Goal: Use online tool/utility: Utilize a website feature to perform a specific function

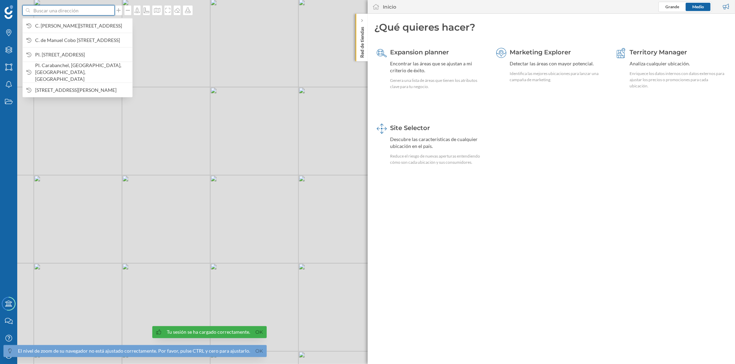
click at [102, 9] on input at bounding box center [68, 10] width 77 height 10
paste input "C. Ganímedes, 9, Norte, 41015 Sevilla"
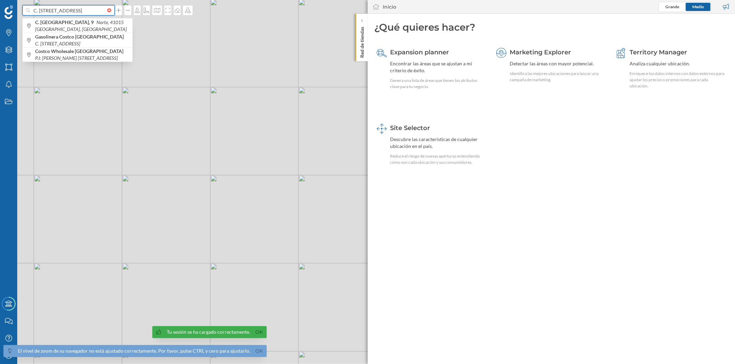
type input "C. Ganímedes, 9, Norte, 41015 Sevilla"
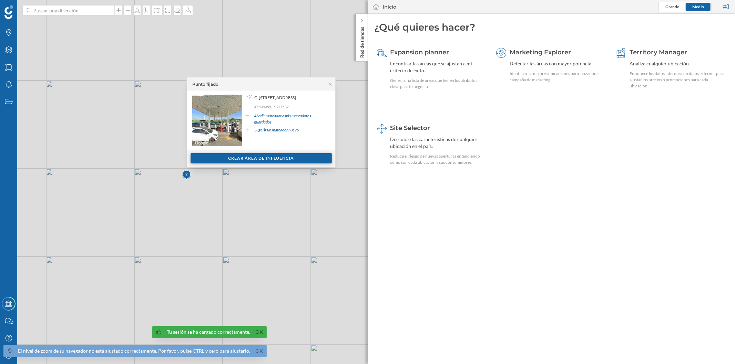
click at [261, 160] on div "Crear área de influencia" at bounding box center [260, 158] width 141 height 10
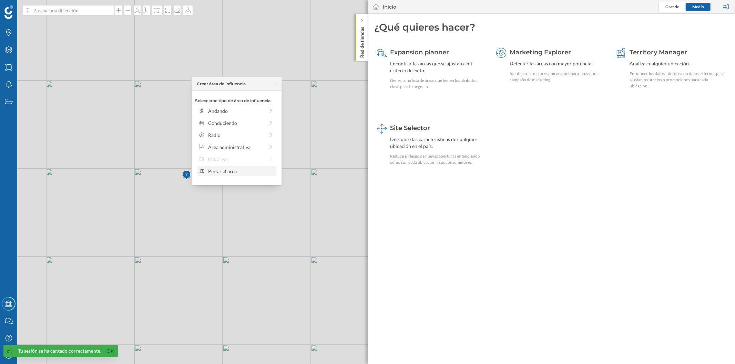
click at [209, 169] on div "Pintar el área" at bounding box center [241, 171] width 66 height 7
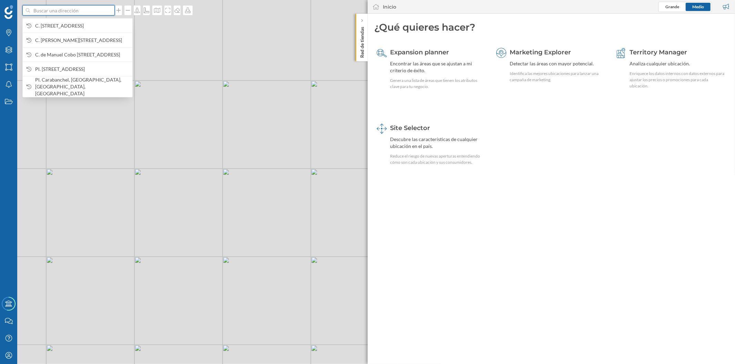
click at [83, 12] on input at bounding box center [68, 10] width 77 height 10
click at [87, 25] on span "C. Ganímedes, 9, Norte, 41015 Sevilla, España" at bounding box center [82, 25] width 94 height 7
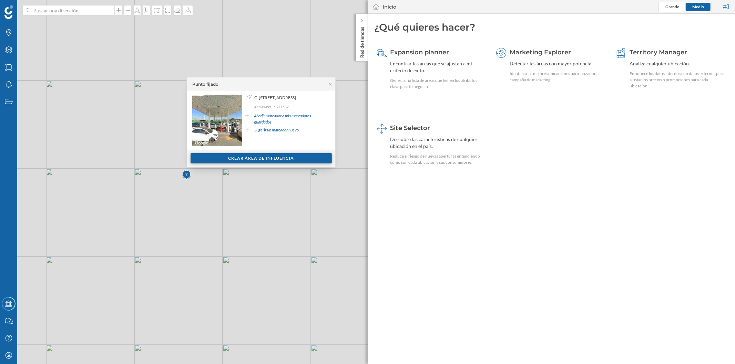
click at [226, 157] on div "Crear área de influencia" at bounding box center [260, 158] width 141 height 10
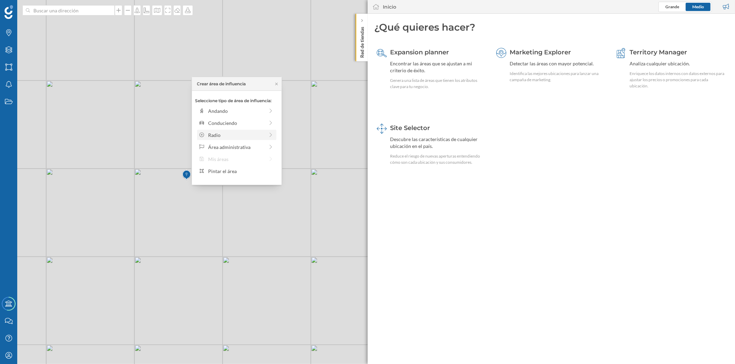
click at [231, 135] on div "Radio" at bounding box center [236, 135] width 56 height 7
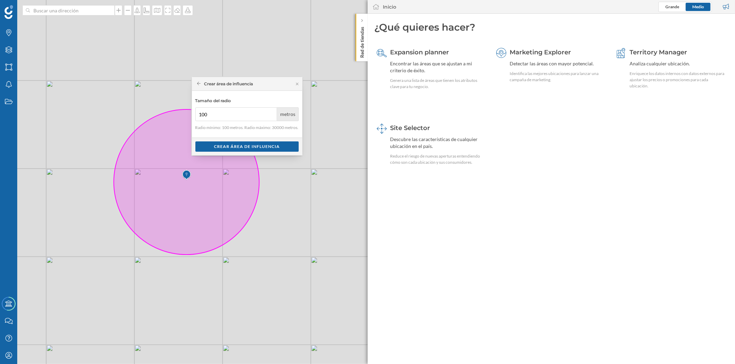
click at [297, 81] on div "Crear área de influencia" at bounding box center [247, 84] width 110 height 14
click at [200, 82] on icon at bounding box center [199, 84] width 4 height 4
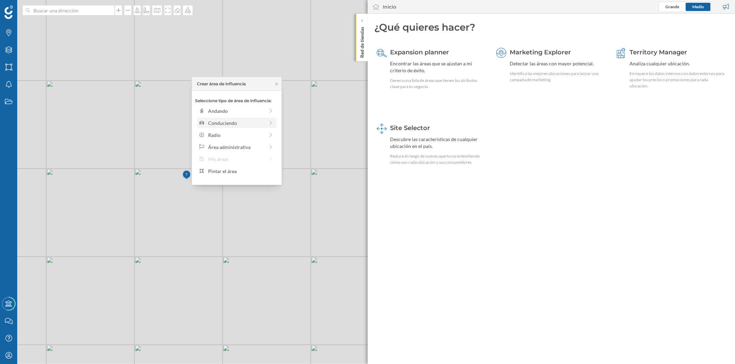
click at [263, 121] on div "Conduciendo" at bounding box center [236, 123] width 56 height 7
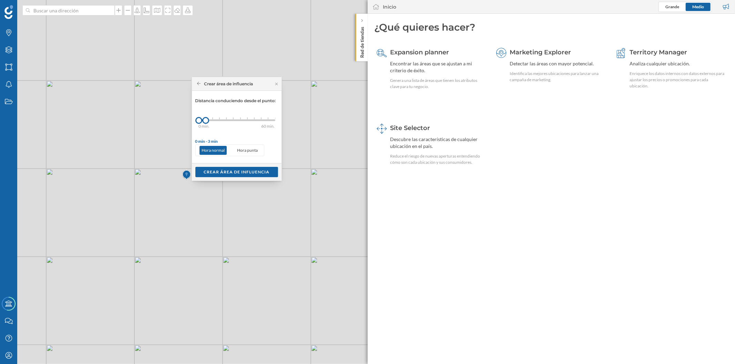
click at [210, 121] on div "0 min. 3 min. 5 min. 7 min. 10 min. 12 min. 15 min. 20 min. 30 min. 45 min. 50 …" at bounding box center [237, 121] width 76 height 2
click at [232, 172] on div "Crear área de influencia" at bounding box center [236, 172] width 83 height 10
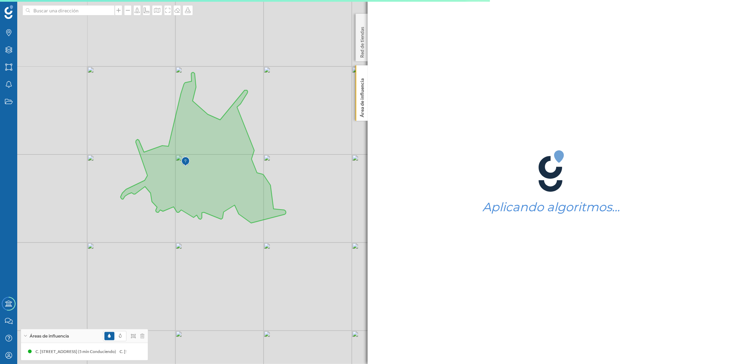
drag, startPoint x: 98, startPoint y: 237, endPoint x: 209, endPoint y: 236, distance: 110.9
click at [209, 236] on div "© Mapbox © OpenStreetMap Improve this map" at bounding box center [367, 182] width 735 height 364
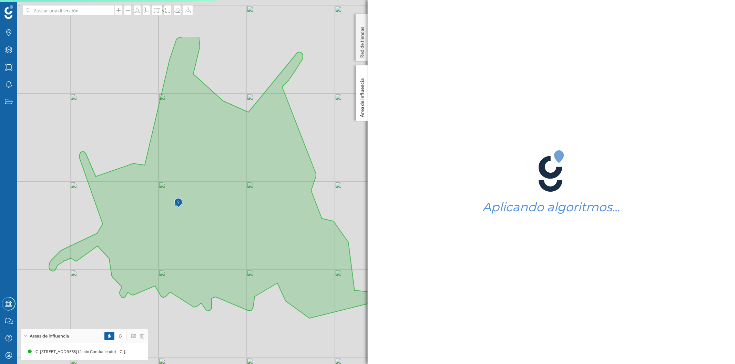
drag, startPoint x: 183, startPoint y: 294, endPoint x: 165, endPoint y: 335, distance: 44.9
click at [165, 335] on div "© Mapbox © OpenStreetMap Improve this map" at bounding box center [367, 182] width 735 height 364
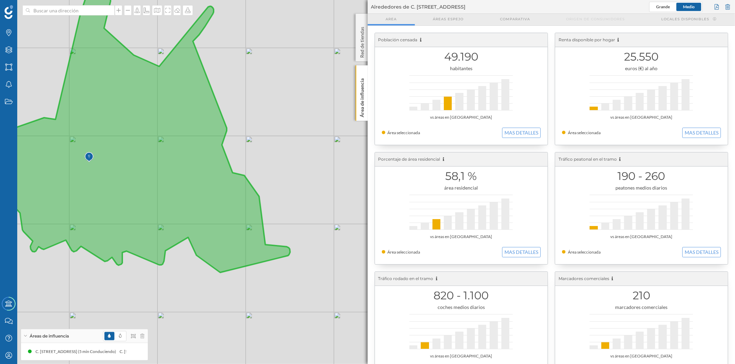
drag, startPoint x: 279, startPoint y: 211, endPoint x: 200, endPoint y: 167, distance: 90.5
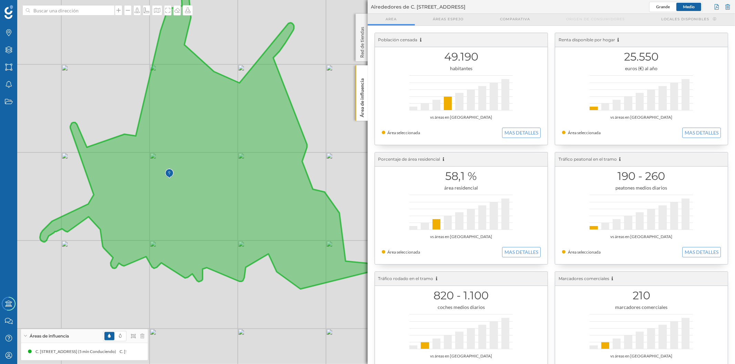
drag, startPoint x: 116, startPoint y: 177, endPoint x: 197, endPoint y: 194, distance: 81.9
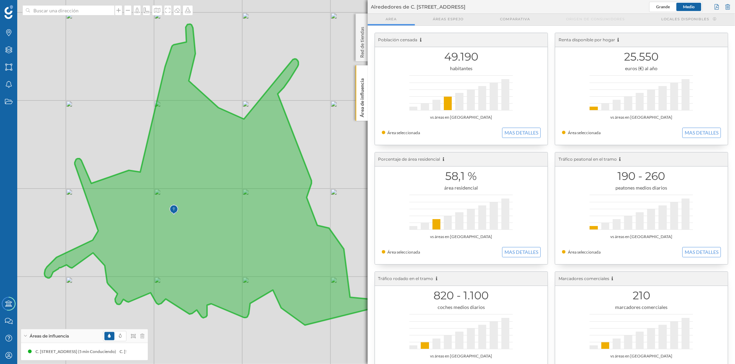
drag, startPoint x: 133, startPoint y: 80, endPoint x: 132, endPoint y: 170, distance: 90.6
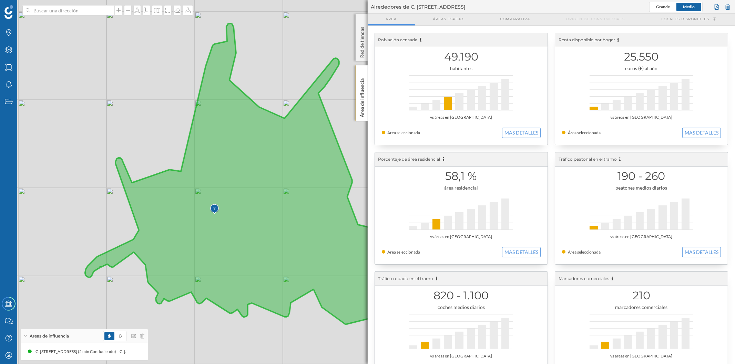
drag, startPoint x: 224, startPoint y: 273, endPoint x: 271, endPoint y: 217, distance: 72.8
click at [271, 217] on icon at bounding box center [250, 173] width 330 height 301
click at [213, 209] on img at bounding box center [214, 209] width 9 height 14
click at [727, 5] on div at bounding box center [728, 7] width 8 height 10
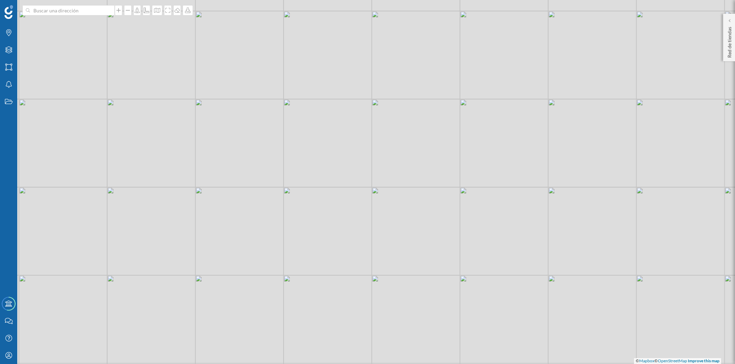
click at [105, 14] on div at bounding box center [68, 10] width 92 height 10
click at [105, 14] on input at bounding box center [68, 10] width 77 height 10
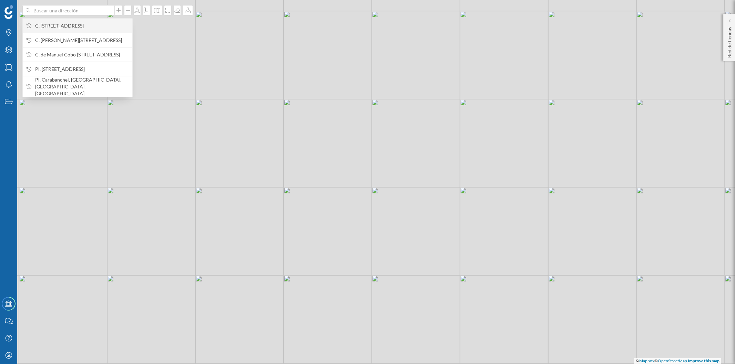
click at [100, 23] on span "C. Ganímedes, 9, Norte, 41015 Sevilla, España" at bounding box center [82, 25] width 94 height 7
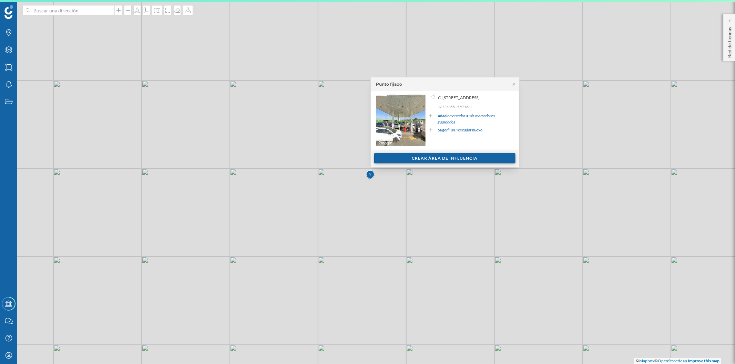
click at [434, 157] on div "Crear área de influencia" at bounding box center [444, 158] width 141 height 10
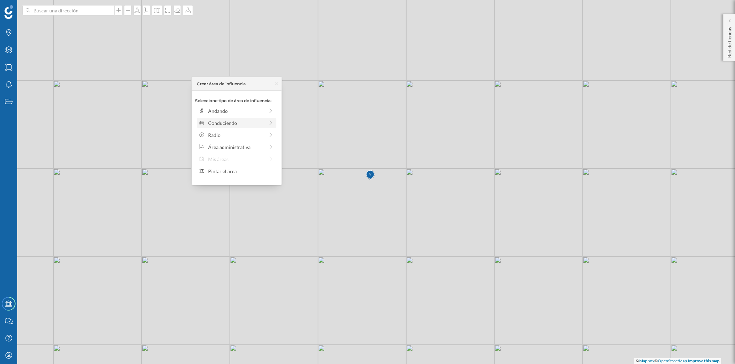
click at [241, 123] on div "Conduciendo" at bounding box center [236, 123] width 56 height 7
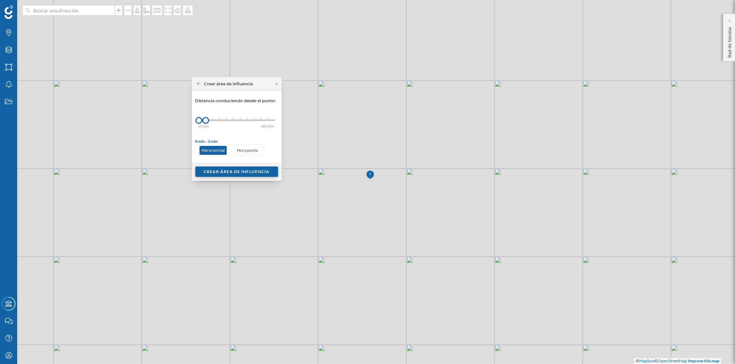
click at [225, 172] on div "Crear área de influencia" at bounding box center [236, 172] width 83 height 10
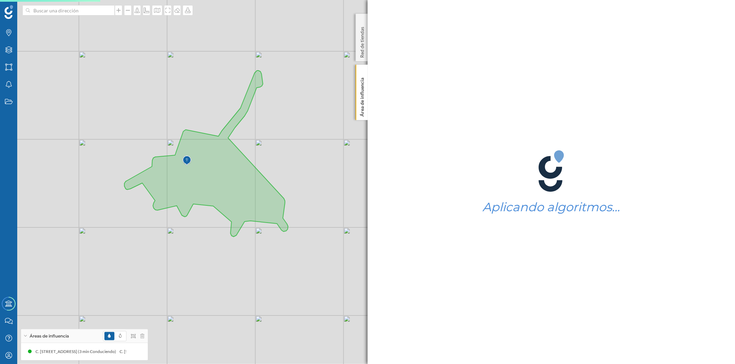
drag, startPoint x: 197, startPoint y: 150, endPoint x: 286, endPoint y: 151, distance: 89.2
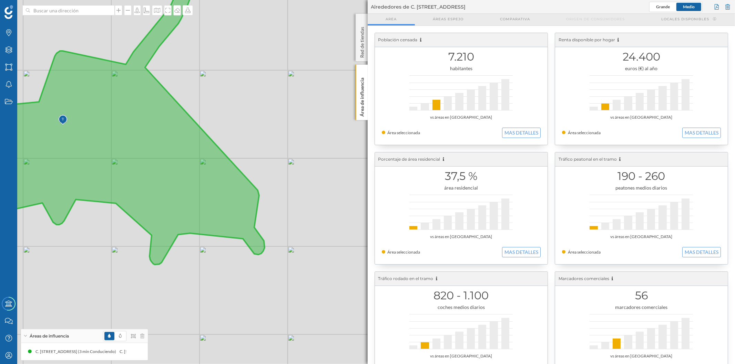
drag, startPoint x: 353, startPoint y: 164, endPoint x: 193, endPoint y: 131, distance: 163.1
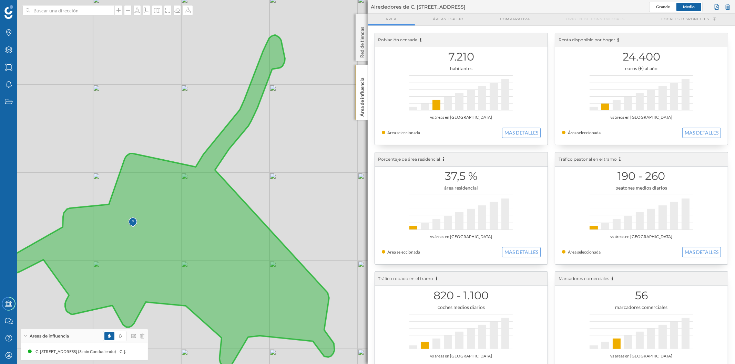
drag, startPoint x: 283, startPoint y: 118, endPoint x: 293, endPoint y: 164, distance: 46.5
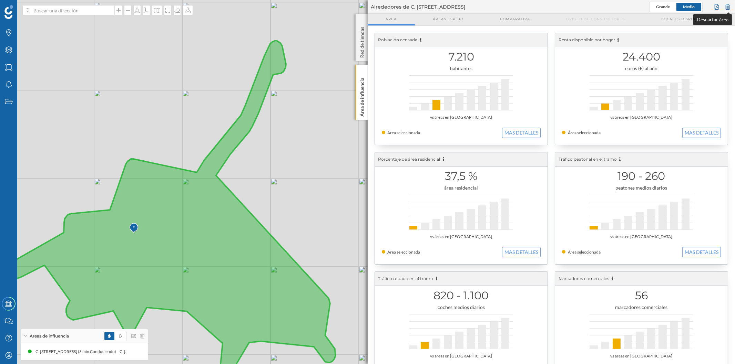
click at [727, 3] on div at bounding box center [728, 7] width 8 height 10
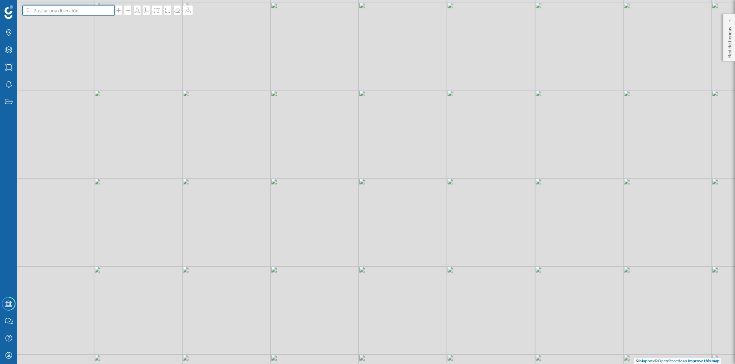
click at [78, 11] on input at bounding box center [68, 10] width 77 height 10
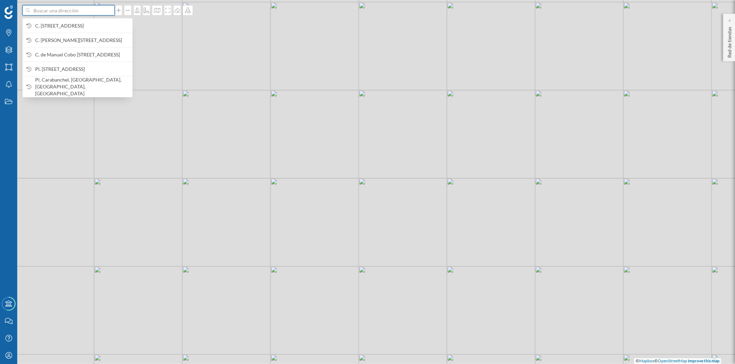
paste input "Calle Bulevar Sierra de Albarracin, 3, 28701 San Sebastián de los Reyes, Madrid"
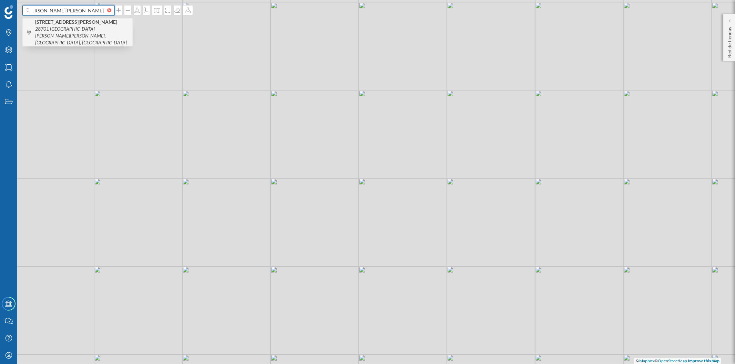
type input "Calle Bulevar Sierra de Albarracin, 3, 28701 San Sebastián de los Reyes, Madrid"
click at [86, 22] on b "Calle Bulevar Sierra de Albarracin, 3" at bounding box center [77, 22] width 84 height 6
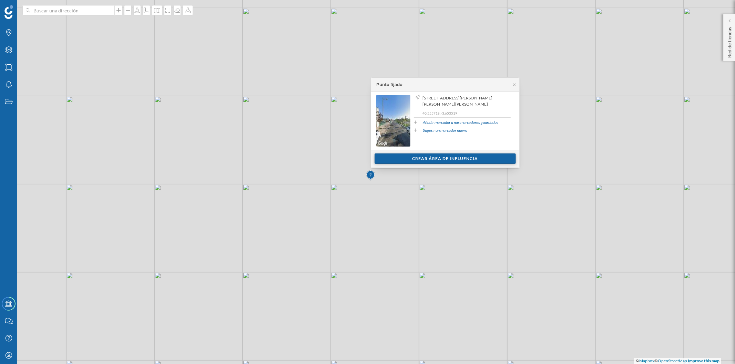
click at [429, 158] on div "Crear área de influencia" at bounding box center [444, 159] width 141 height 10
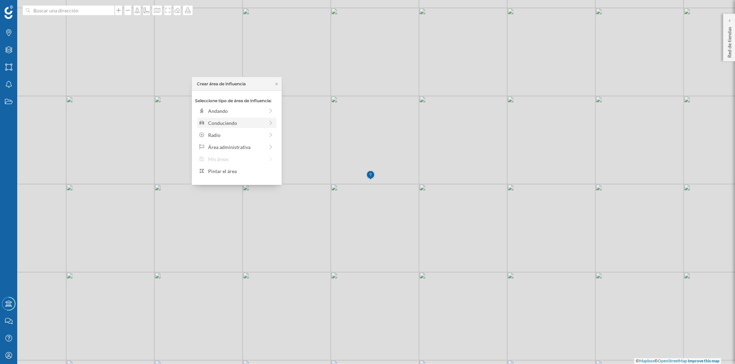
click at [235, 121] on div "Conduciendo" at bounding box center [236, 123] width 56 height 7
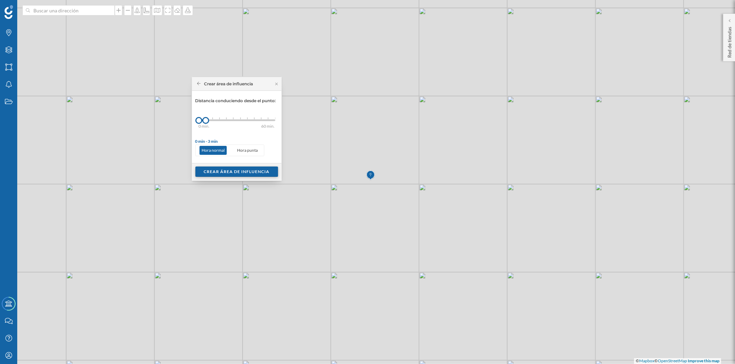
click at [237, 172] on div "Crear área de influencia" at bounding box center [236, 172] width 83 height 10
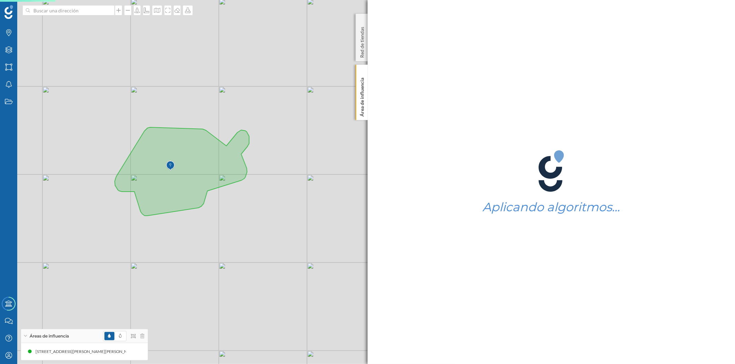
drag, startPoint x: 231, startPoint y: 216, endPoint x: 273, endPoint y: 222, distance: 41.8
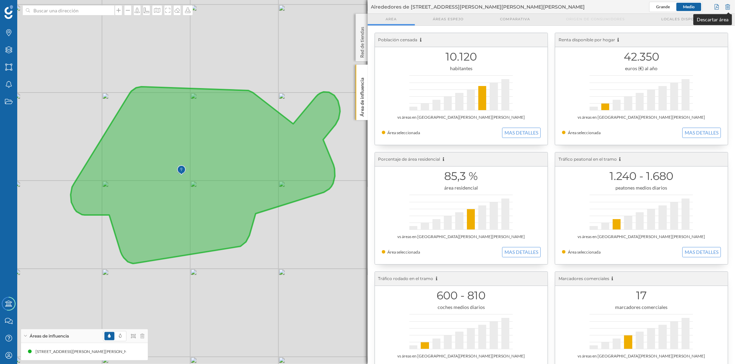
click at [729, 2] on div at bounding box center [728, 7] width 8 height 10
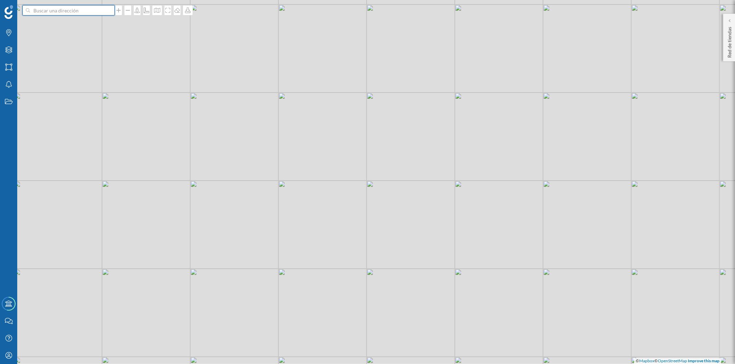
click at [71, 13] on input at bounding box center [68, 10] width 77 height 10
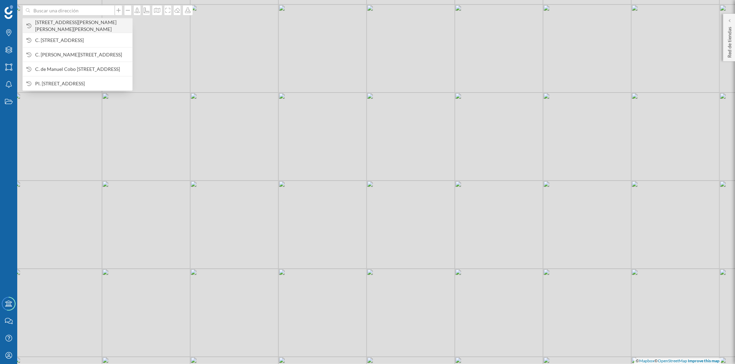
click at [81, 28] on span "Calle Bulevar Sierra de Albarracin, 3, 28701 San Sebastián de los Reyes, Madrid…" at bounding box center [82, 26] width 94 height 14
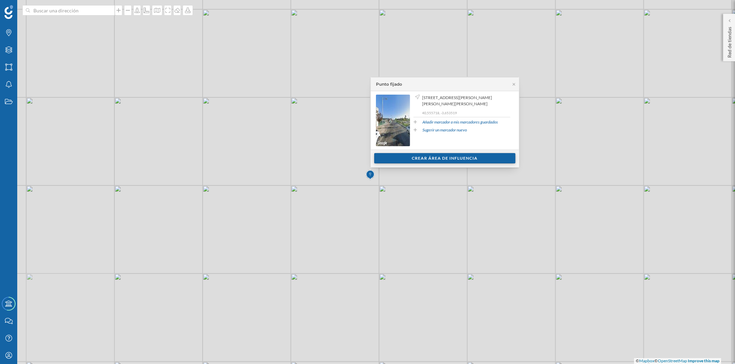
click at [471, 156] on div "Crear área de influencia" at bounding box center [444, 158] width 141 height 10
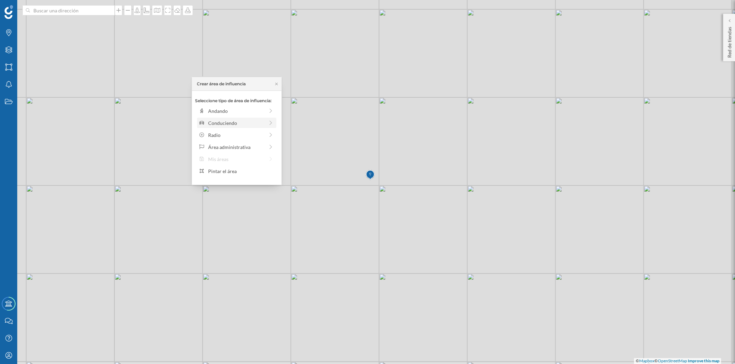
click at [233, 125] on div "Conduciendo" at bounding box center [236, 123] width 56 height 7
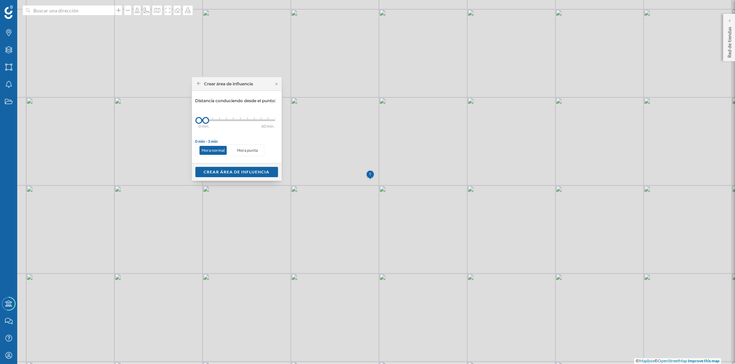
click at [212, 122] on div "0 min. 3 min. 5 min. 7 min. 10 min. 12 min. 15 min. 20 min. 30 min. 45 min. 50 …" at bounding box center [237, 120] width 76 height 9
click at [232, 173] on div "Crear área de influencia" at bounding box center [236, 172] width 83 height 10
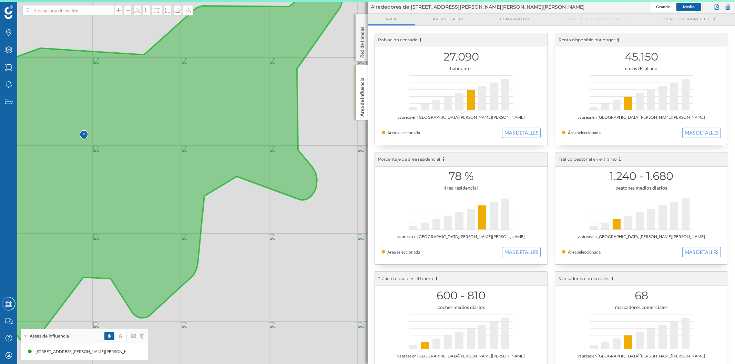
drag, startPoint x: 251, startPoint y: 221, endPoint x: 242, endPoint y: 224, distance: 9.8
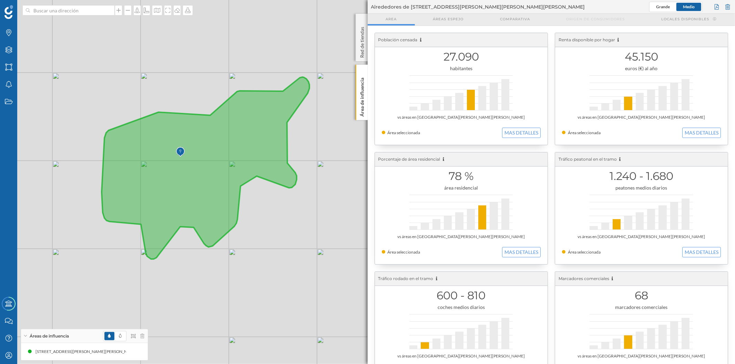
drag, startPoint x: 297, startPoint y: 229, endPoint x: 314, endPoint y: 195, distance: 37.9
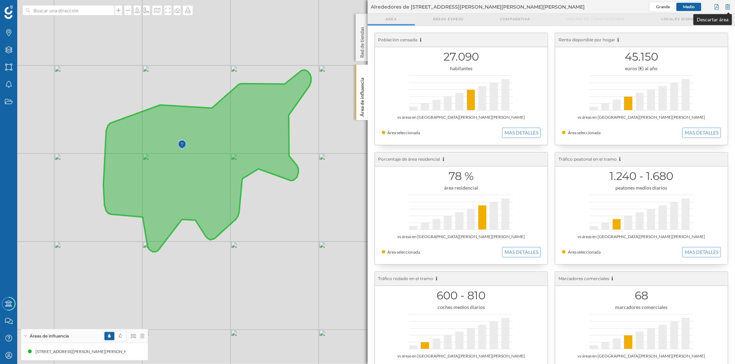
click at [727, 6] on div at bounding box center [728, 7] width 8 height 10
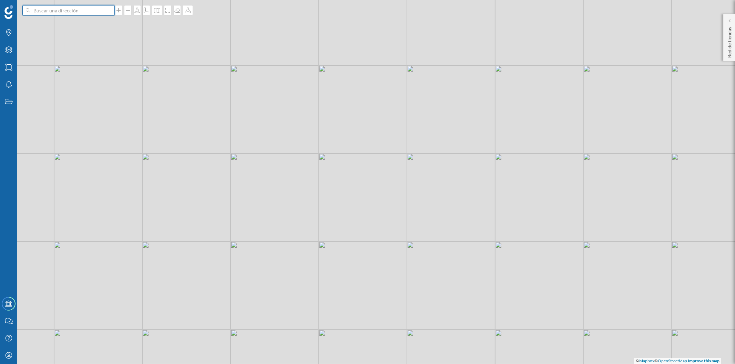
click at [53, 13] on input at bounding box center [68, 10] width 77 height 10
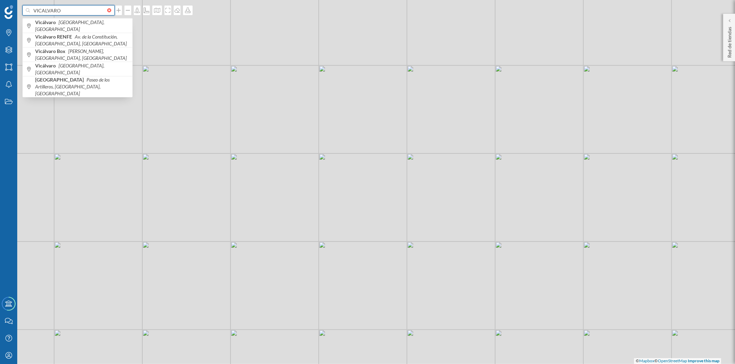
drag, startPoint x: 63, startPoint y: 11, endPoint x: 30, endPoint y: 13, distance: 33.1
click at [30, 13] on input "VICALVARO" at bounding box center [68, 10] width 77 height 10
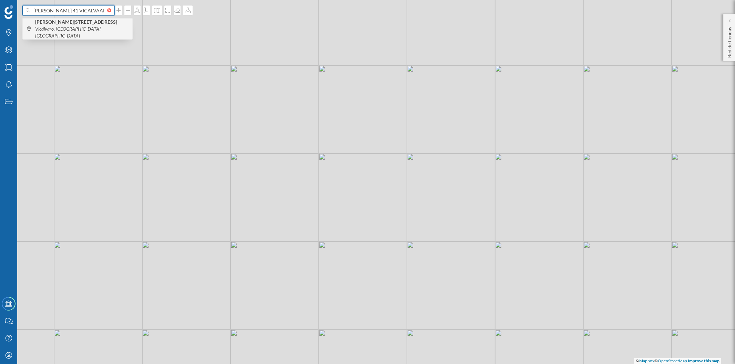
type input "C HERCE 41 VICALVAARO"
click at [73, 25] on b "Calle de Herce, 41" at bounding box center [77, 22] width 84 height 6
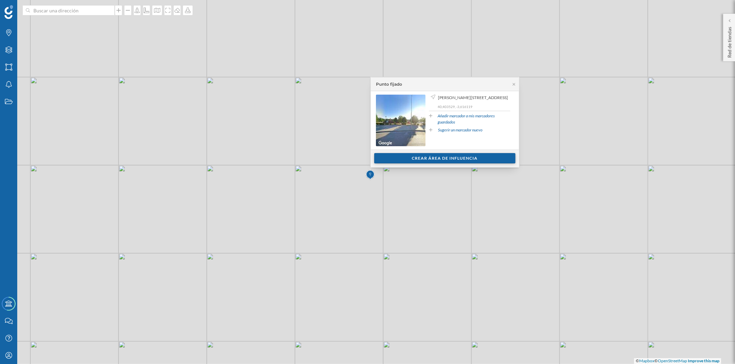
click at [411, 155] on div "Crear área de influencia" at bounding box center [444, 158] width 141 height 10
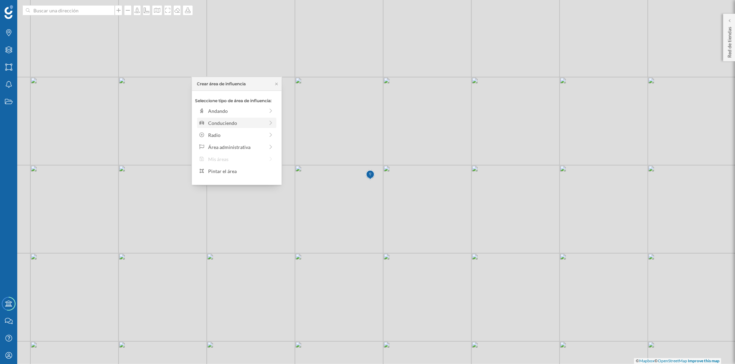
click at [236, 125] on div "Conduciendo" at bounding box center [236, 123] width 56 height 7
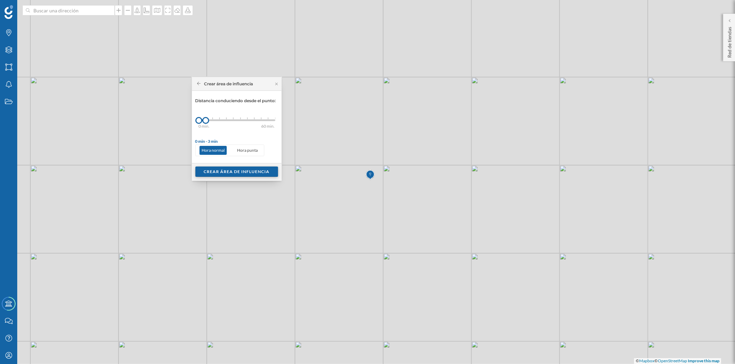
click at [259, 171] on div "Crear área de influencia" at bounding box center [236, 172] width 83 height 10
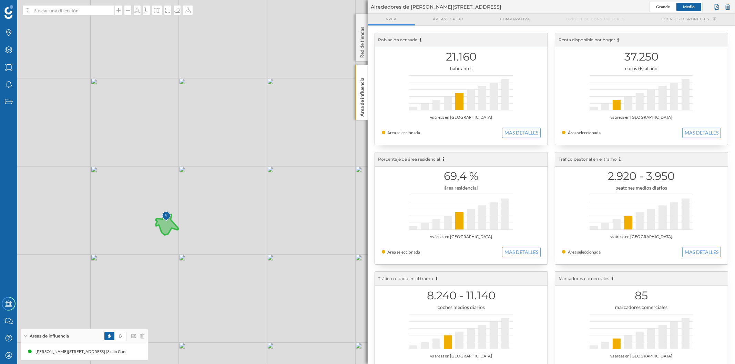
drag, startPoint x: 79, startPoint y: 179, endPoint x: 131, endPoint y: 203, distance: 56.9
click at [131, 203] on div "© Mapbox © OpenStreetMap Improve this map" at bounding box center [367, 182] width 735 height 364
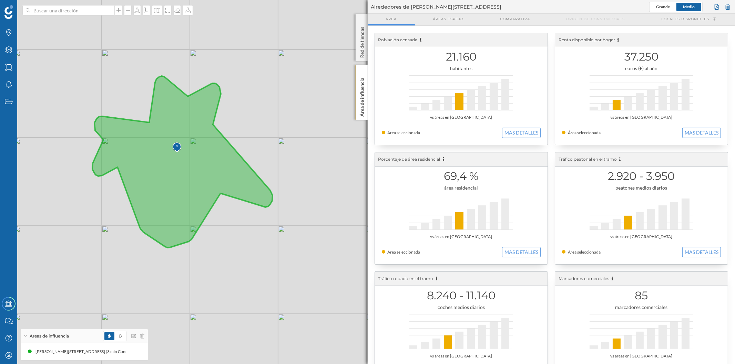
drag, startPoint x: 194, startPoint y: 236, endPoint x: 232, endPoint y: 235, distance: 37.5
click at [232, 235] on div "© Mapbox © OpenStreetMap Improve this map" at bounding box center [367, 182] width 735 height 364
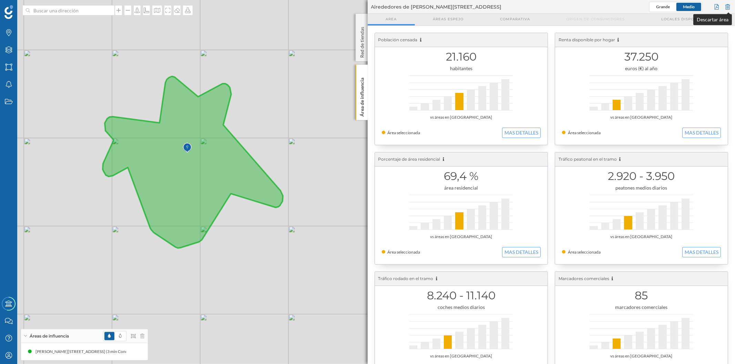
click at [727, 6] on div at bounding box center [728, 7] width 8 height 10
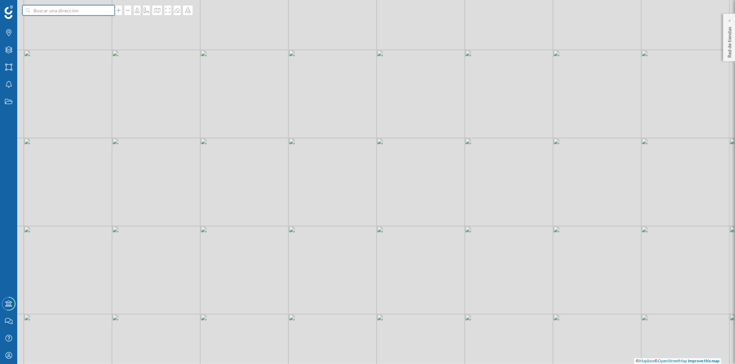
click at [84, 13] on input at bounding box center [68, 10] width 77 height 10
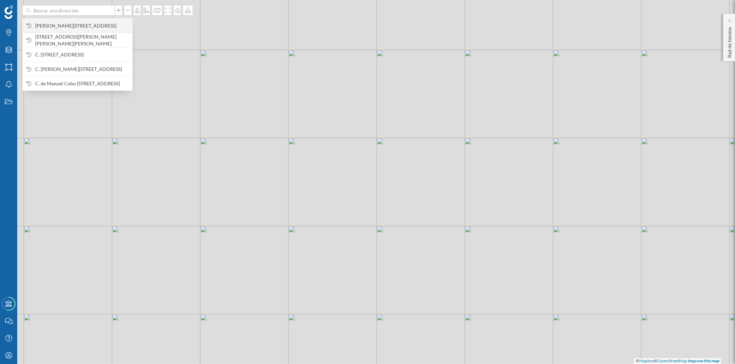
click at [85, 23] on span "C. de Herce, 41, Vicálvaro, 28032 Madrid, España" at bounding box center [82, 25] width 94 height 7
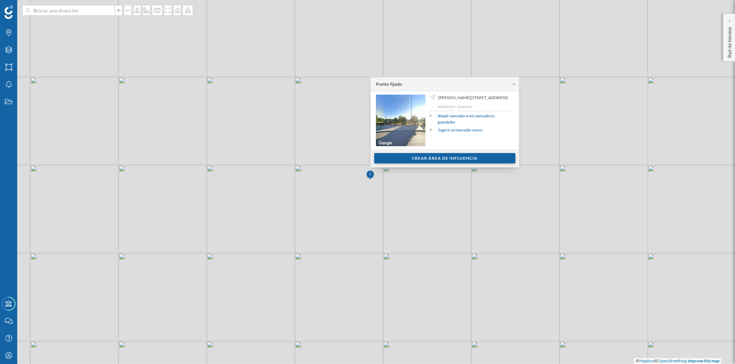
click at [410, 156] on div "Crear área de influencia" at bounding box center [444, 158] width 141 height 10
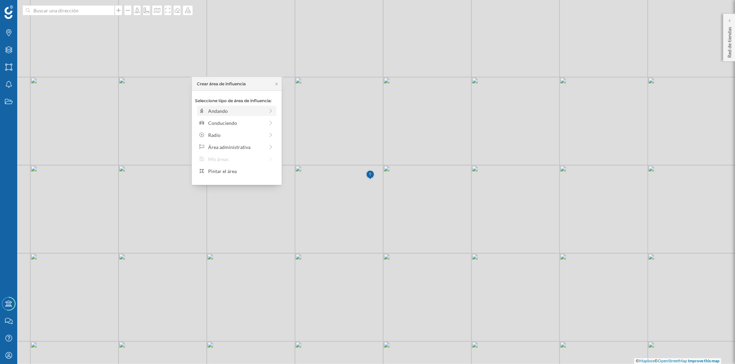
click at [239, 106] on div "Andando" at bounding box center [236, 111] width 79 height 10
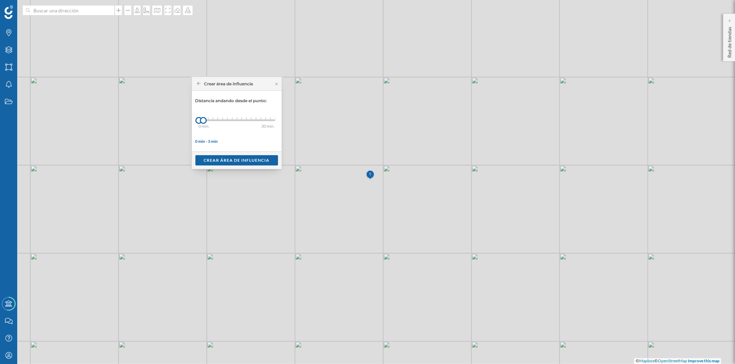
click at [198, 82] on icon at bounding box center [199, 83] width 4 height 3
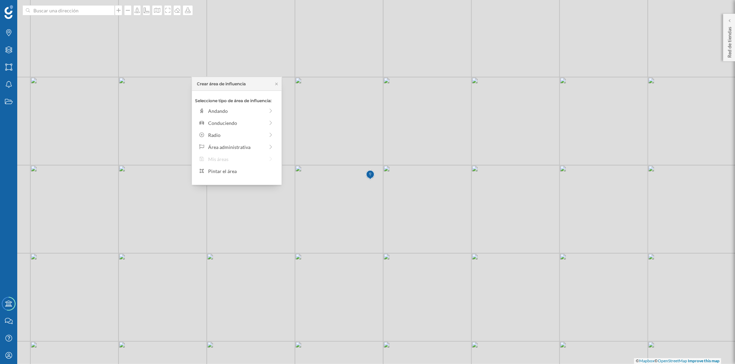
click at [230, 116] on div "Seleccione tipo de área de influencia: Andando Conduciendo Radio Área administr…" at bounding box center [237, 138] width 90 height 94
click at [231, 122] on div "Conduciendo" at bounding box center [236, 123] width 56 height 7
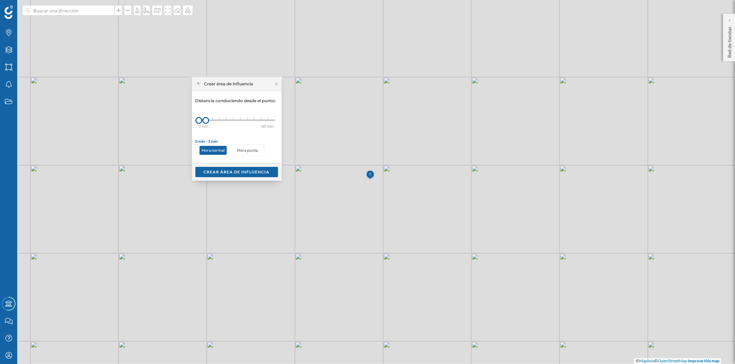
click at [213, 121] on div "0 min. 3 min. 5 min. 7 min. 10 min. 12 min. 15 min. 20 min. 30 min. 45 min. 50 …" at bounding box center [237, 121] width 76 height 2
click at [236, 172] on div "Crear área de influencia" at bounding box center [236, 172] width 83 height 10
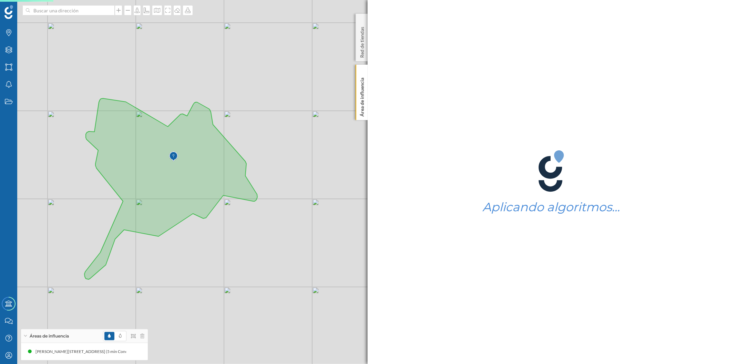
drag, startPoint x: 167, startPoint y: 188, endPoint x: 246, endPoint y: 229, distance: 89.0
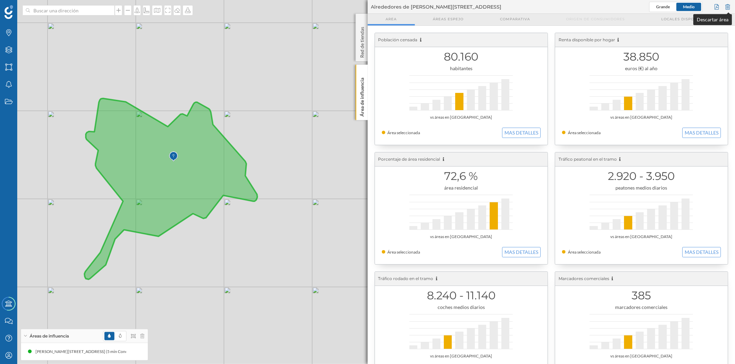
click at [726, 3] on div at bounding box center [728, 7] width 8 height 10
